Goal: Find specific page/section: Find specific page/section

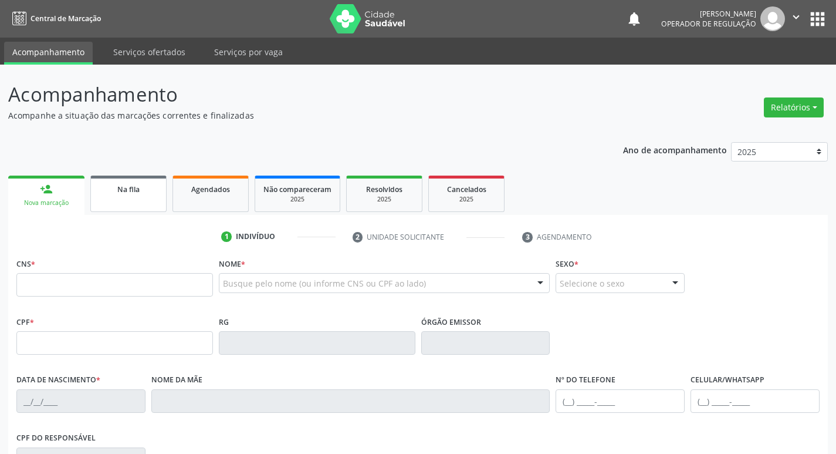
click at [155, 194] on div "Na fila" at bounding box center [128, 188] width 59 height 12
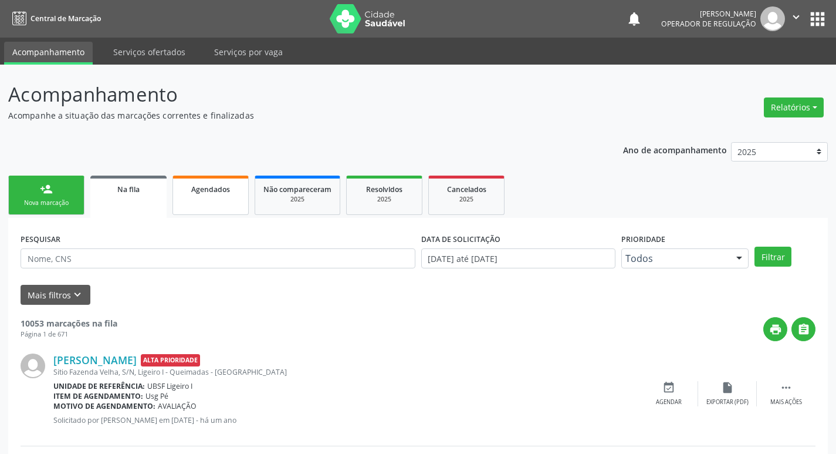
click at [235, 194] on div "Agendados" at bounding box center [210, 188] width 59 height 12
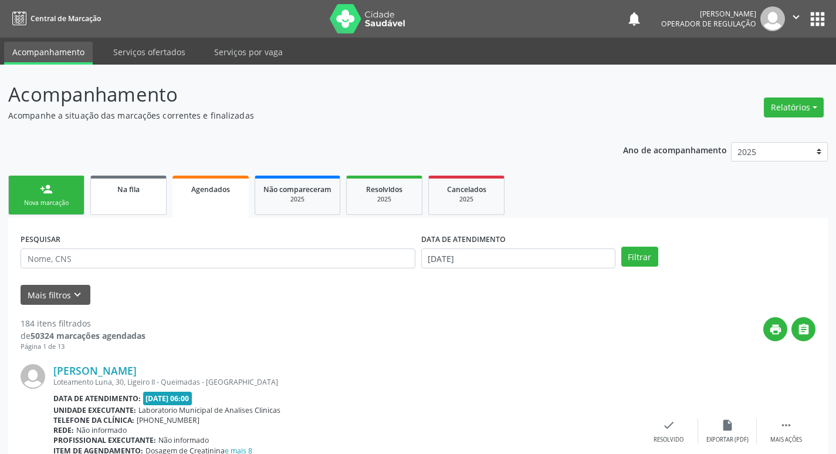
click at [122, 182] on div "Na fila" at bounding box center [128, 188] width 59 height 12
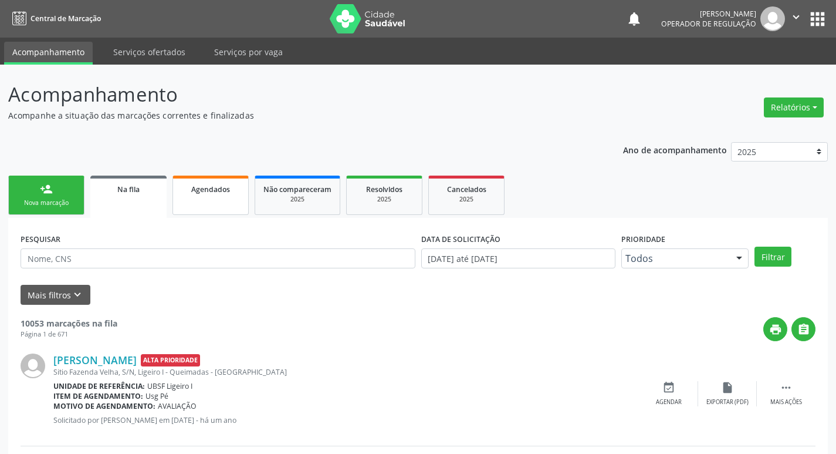
click at [198, 185] on span "Agendados" at bounding box center [210, 189] width 39 height 10
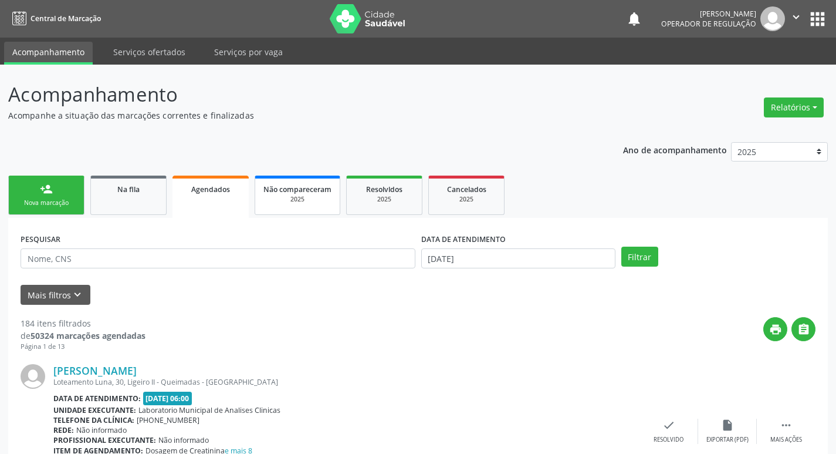
click at [276, 190] on span "Não compareceram" at bounding box center [297, 189] width 68 height 10
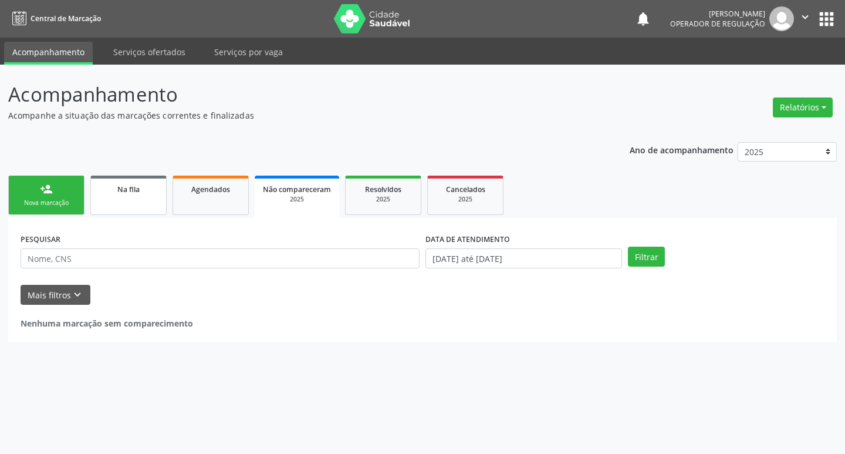
click at [119, 204] on link "Na fila" at bounding box center [128, 194] width 76 height 39
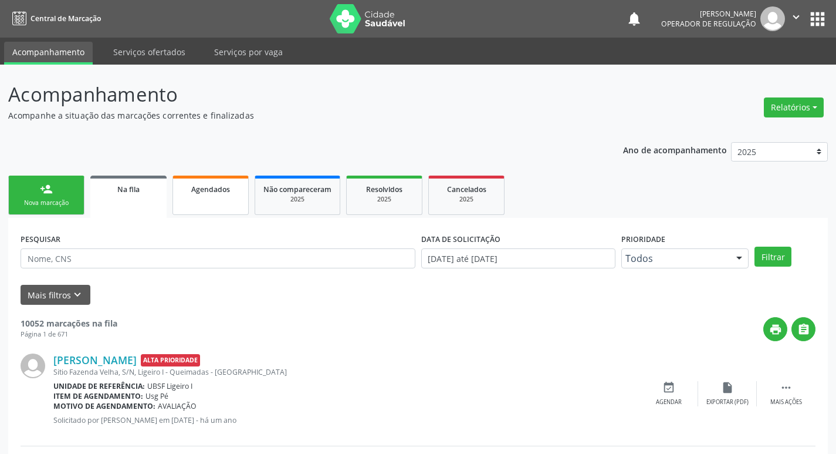
click at [209, 198] on link "Agendados" at bounding box center [210, 194] width 76 height 39
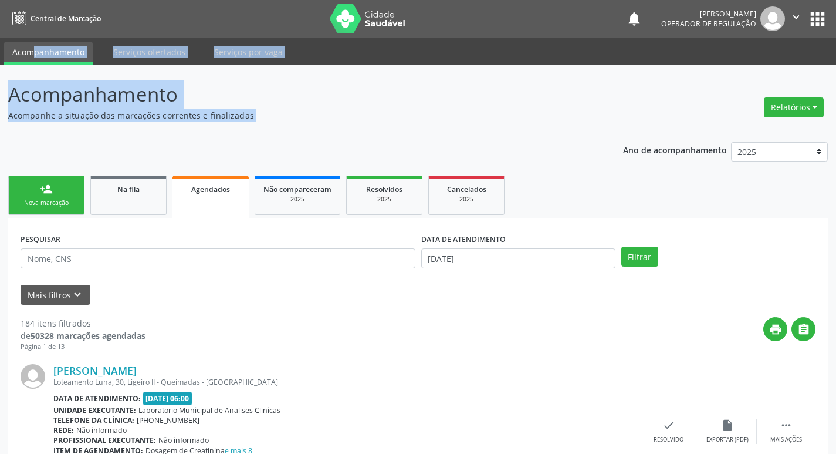
drag, startPoint x: 835, startPoint y: 36, endPoint x: 835, endPoint y: 70, distance: 34.0
click at [835, 70] on div "Central de Marcação notifications [PERSON_NAME] Operador de regulação  Configu…" at bounding box center [418, 227] width 836 height 454
click at [553, 105] on p "Acompanhamento" at bounding box center [295, 94] width 574 height 29
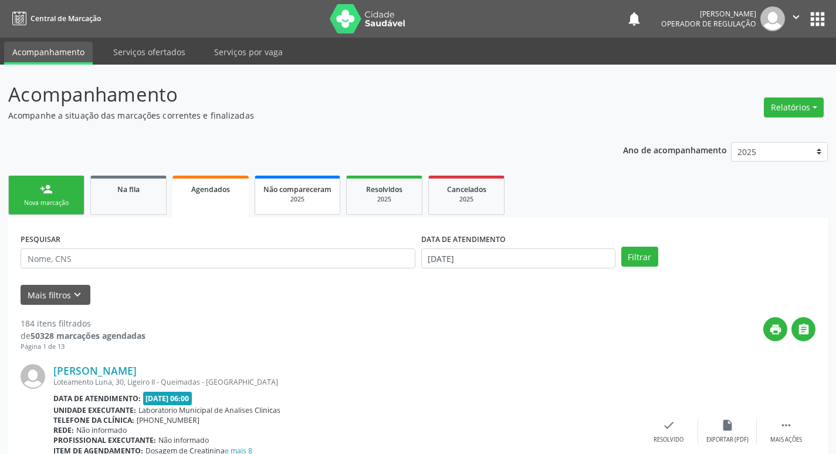
click at [286, 192] on span "Não compareceram" at bounding box center [297, 189] width 68 height 10
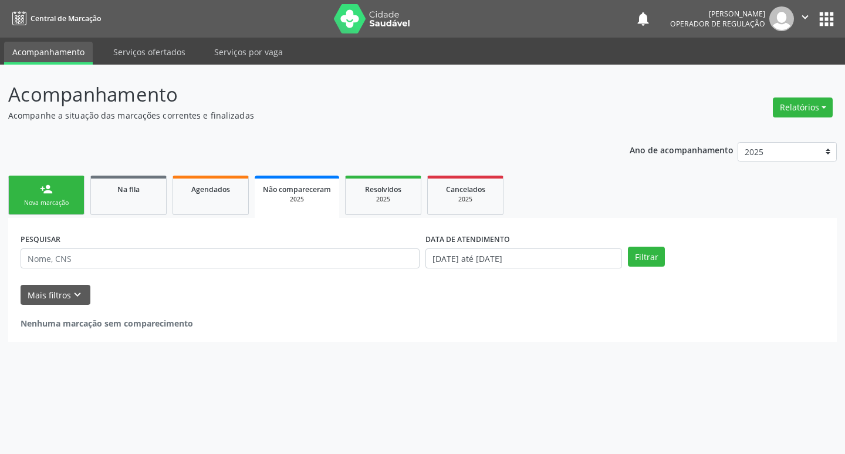
click at [808, 9] on button "" at bounding box center [805, 18] width 22 height 25
click at [779, 75] on link "Sair" at bounding box center [775, 71] width 81 height 16
